Goal: Transaction & Acquisition: Purchase product/service

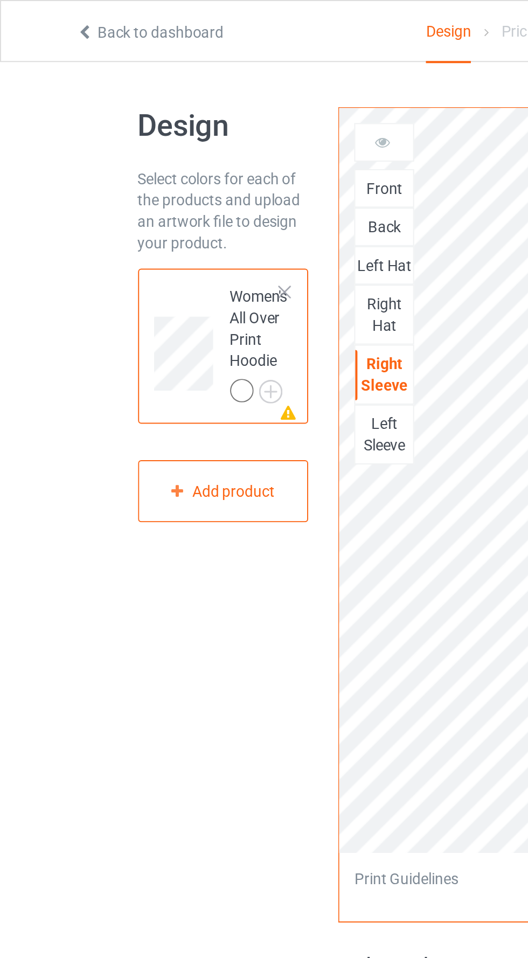
click at [199, 96] on div "Front" at bounding box center [193, 94] width 29 height 11
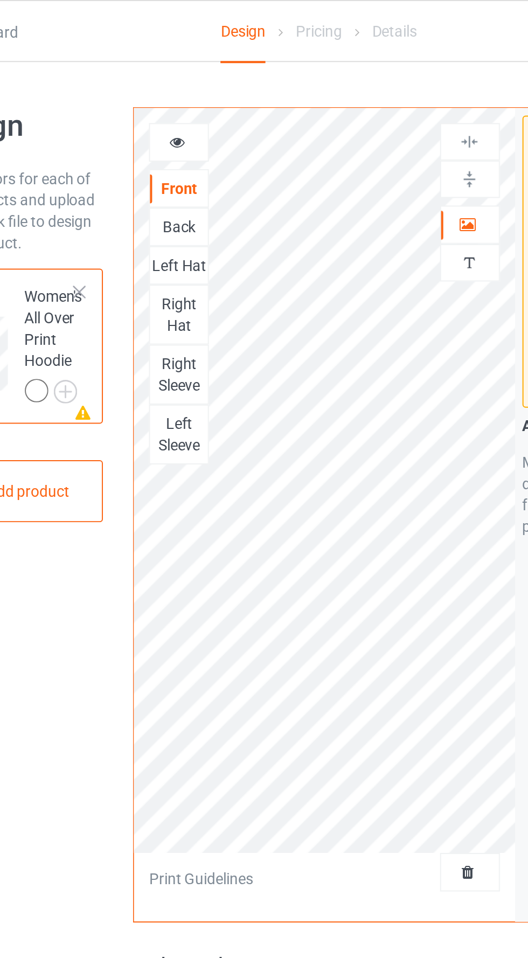
click at [198, 114] on div "Back" at bounding box center [193, 114] width 29 height 11
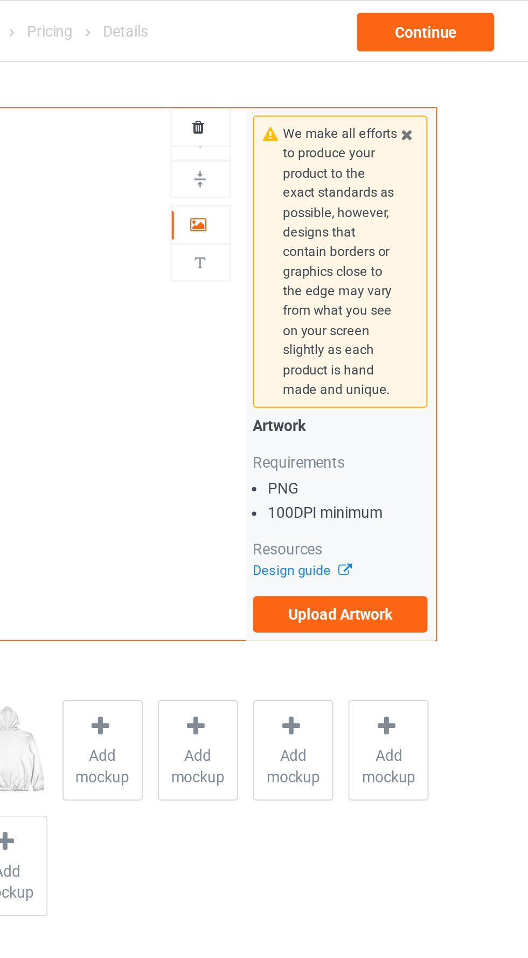
click at [340, 113] on icon at bounding box center [339, 112] width 9 height 8
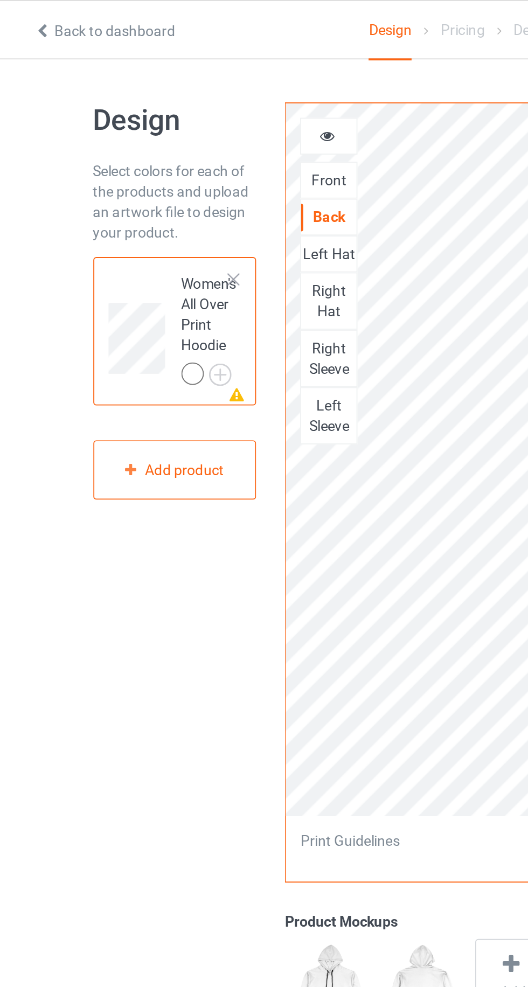
click at [197, 130] on div "Left Hat" at bounding box center [193, 133] width 29 height 11
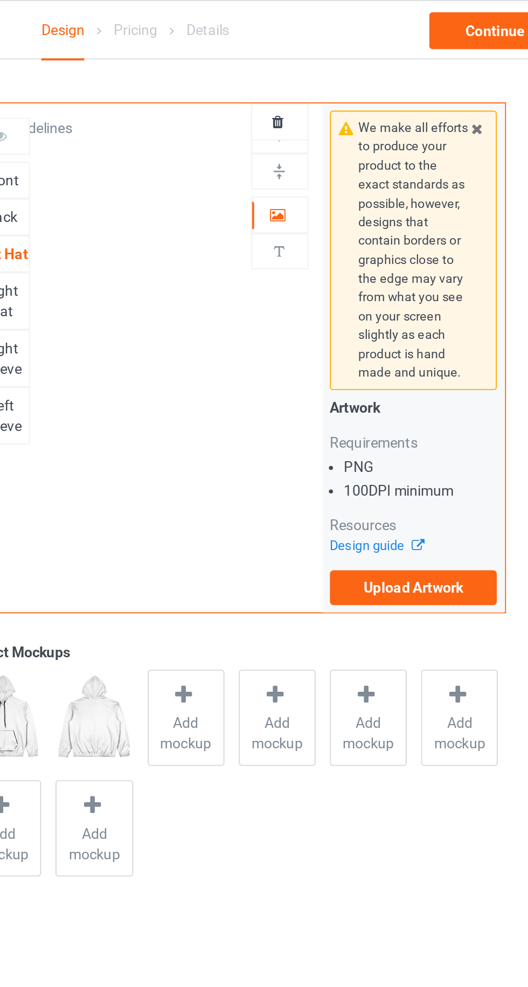
click at [343, 115] on div at bounding box center [340, 113] width 29 height 11
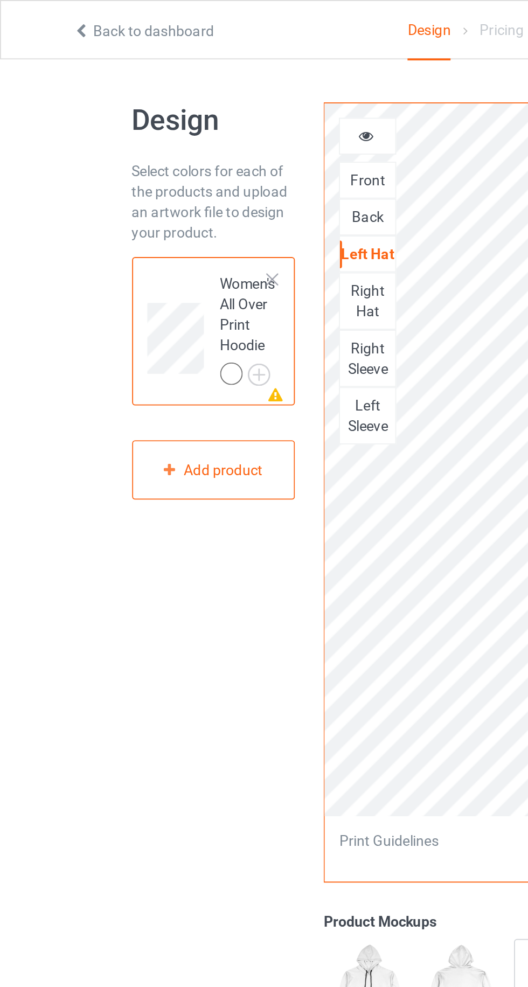
click at [196, 181] on div "Right Sleeve" at bounding box center [193, 189] width 29 height 22
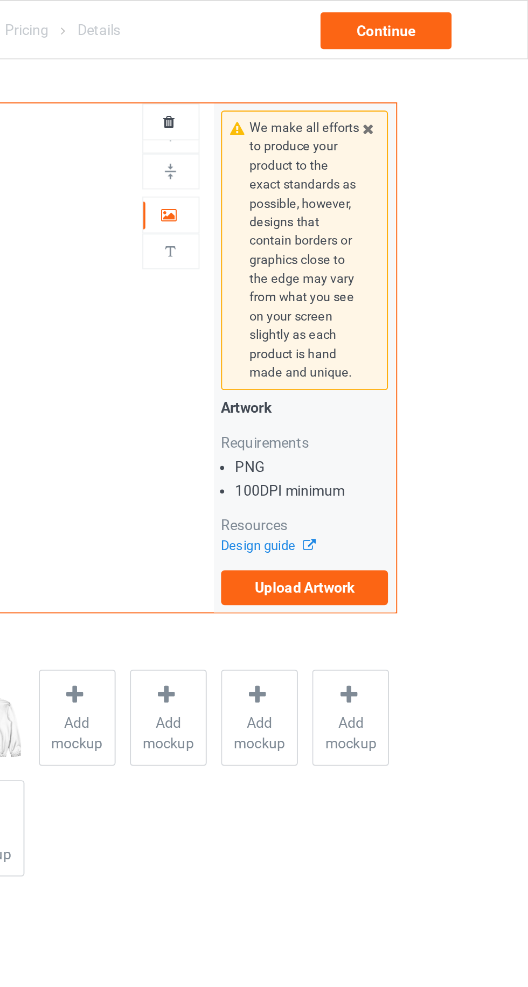
click at [445, 70] on icon at bounding box center [443, 67] width 9 height 8
